Goal: Find specific page/section: Find specific page/section

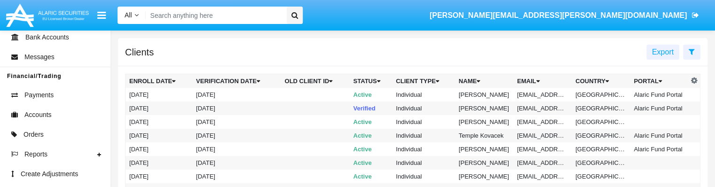
scroll to position [120, 0]
click at [43, 116] on span "Accounts" at bounding box center [37, 115] width 27 height 10
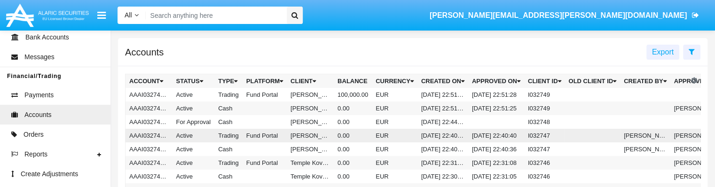
click at [257, 134] on td "Fund Portal" at bounding box center [265, 136] width 44 height 14
